Goal: Navigation & Orientation: Understand site structure

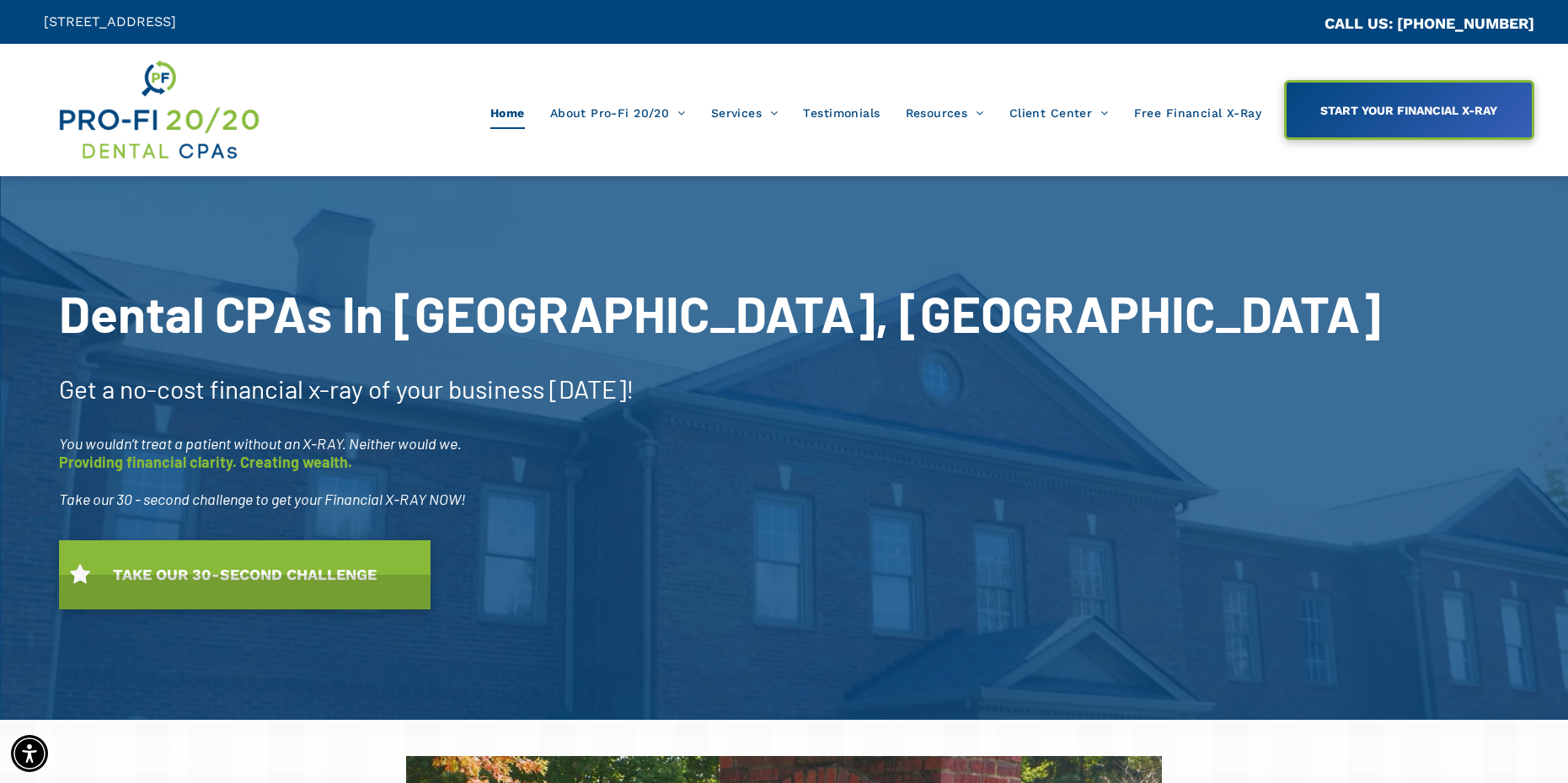
click at [438, 146] on div "Home About Pro-Fi 20/20 Our Process Meet Our Team Why A Dental CPA? Ideal Profi…" at bounding box center [784, 110] width 1000 height 107
